Goal: Navigation & Orientation: Find specific page/section

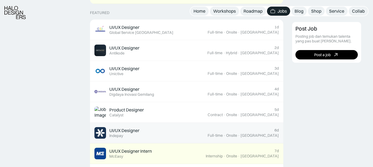
scroll to position [248, 0]
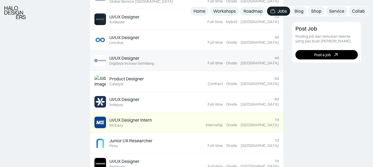
click at [237, 62] on div "Onsite" at bounding box center [231, 63] width 11 height 5
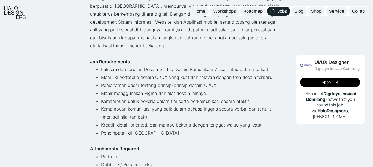
scroll to position [165, 0]
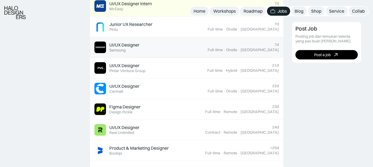
scroll to position [392, 0]
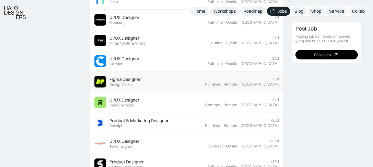
click at [157, 75] on link "Figma Designer Featured Design Pickle 23d Full-time · Remote · Indonesia" at bounding box center [186, 82] width 193 height 21
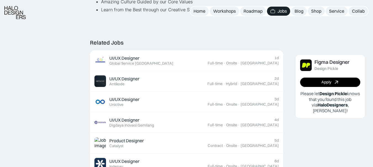
scroll to position [469, 0]
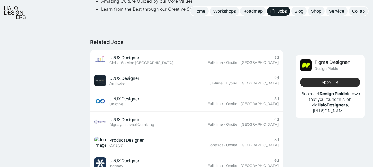
click at [331, 83] on link "Apply" at bounding box center [330, 82] width 60 height 9
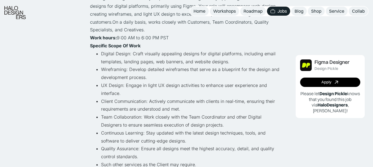
scroll to position [165, 0]
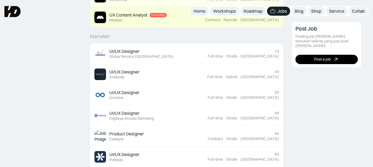
scroll to position [183, 0]
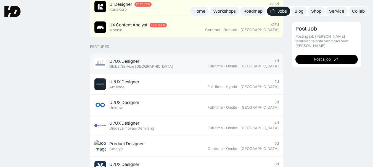
click at [185, 65] on div "UI/UX Designer Featured Global Service [GEOGRAPHIC_DATA]" at bounding box center [150, 64] width 113 height 12
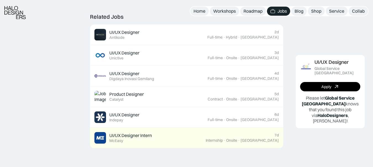
scroll to position [221, 0]
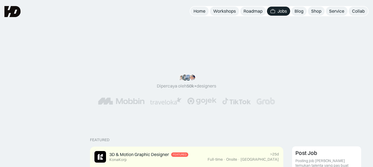
scroll to position [1, 0]
